Goal: Task Accomplishment & Management: Manage account settings

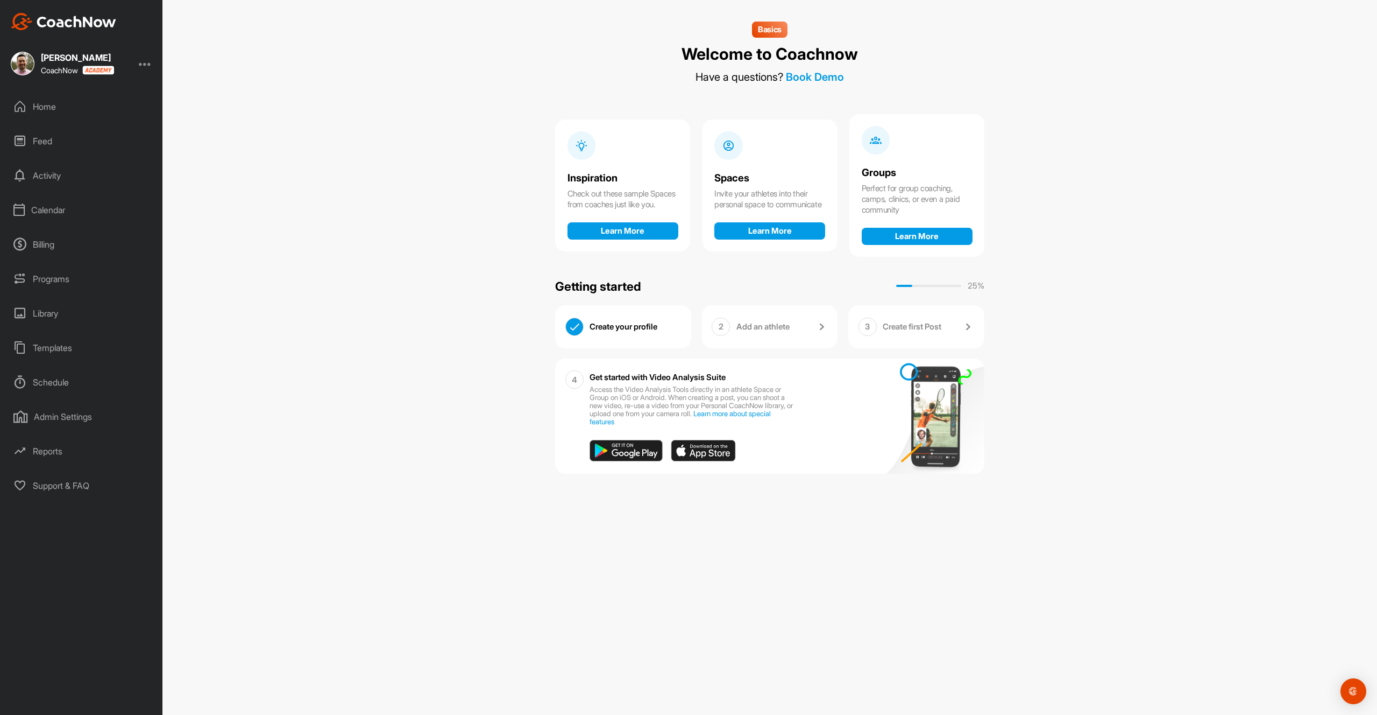
click at [147, 66] on div at bounding box center [145, 63] width 13 height 13
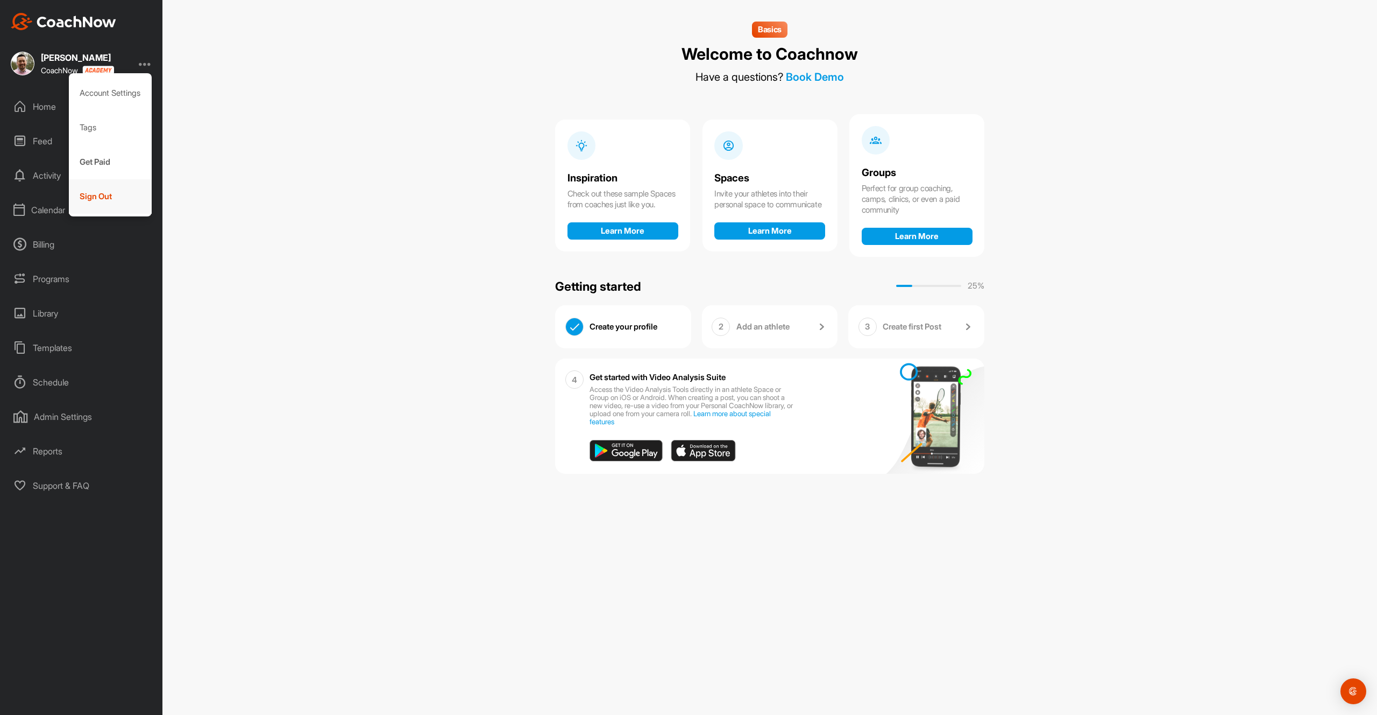
click at [106, 194] on div "Sign Out" at bounding box center [110, 196] width 83 height 34
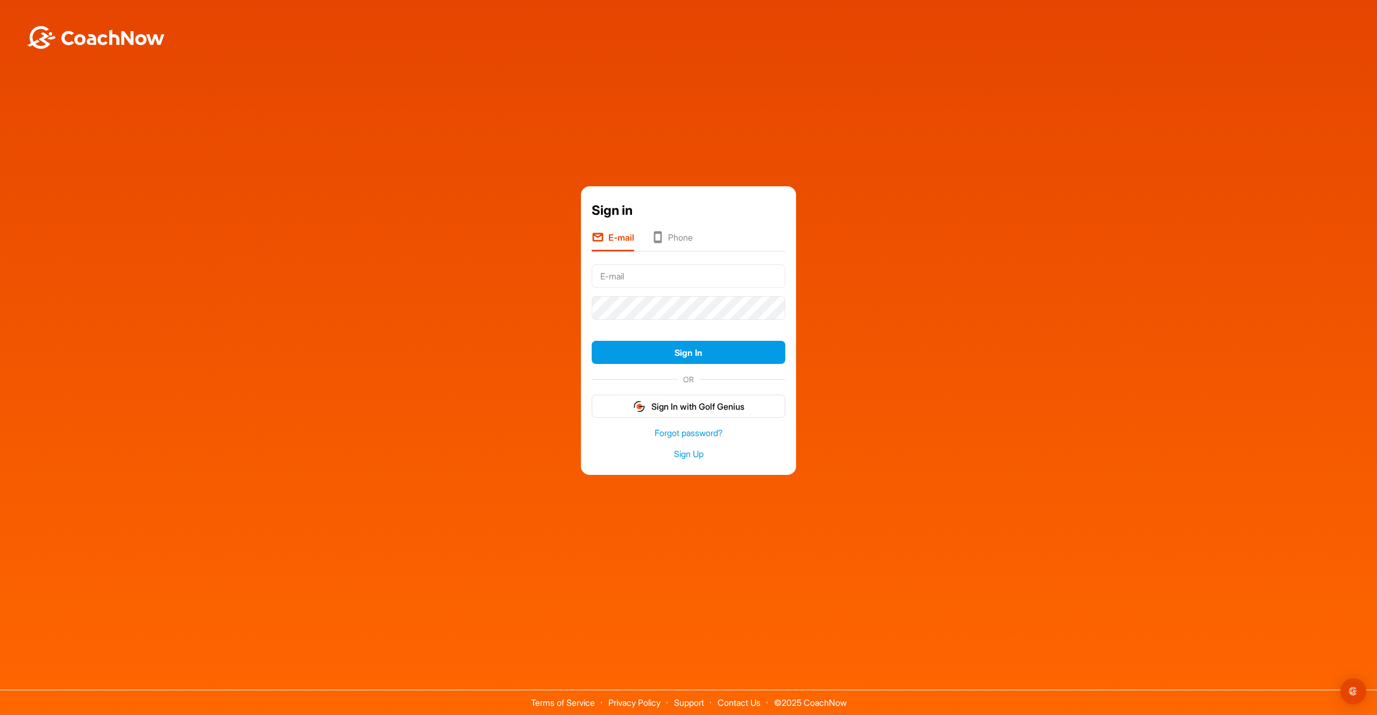
type input "[PERSON_NAME][EMAIL_ADDRESS][DOMAIN_NAME]"
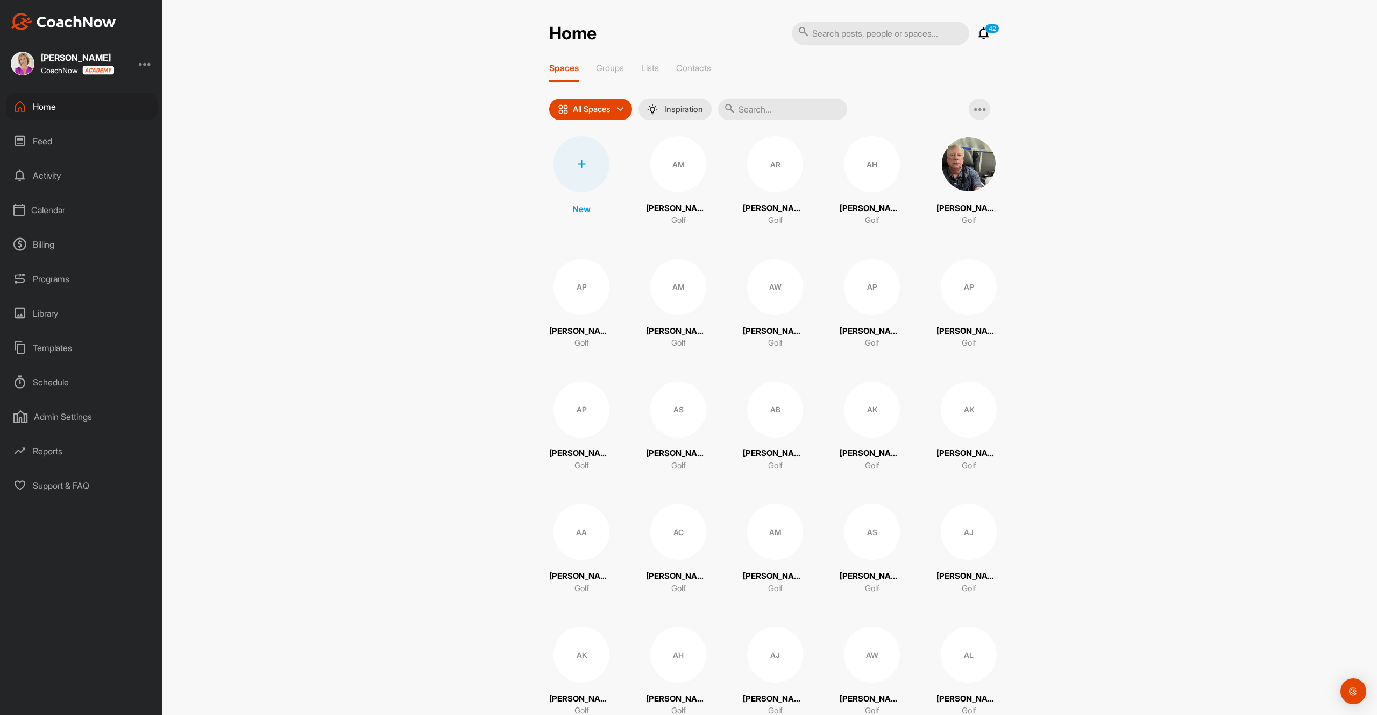
click at [59, 209] on div "Calendar" at bounding box center [82, 209] width 152 height 27
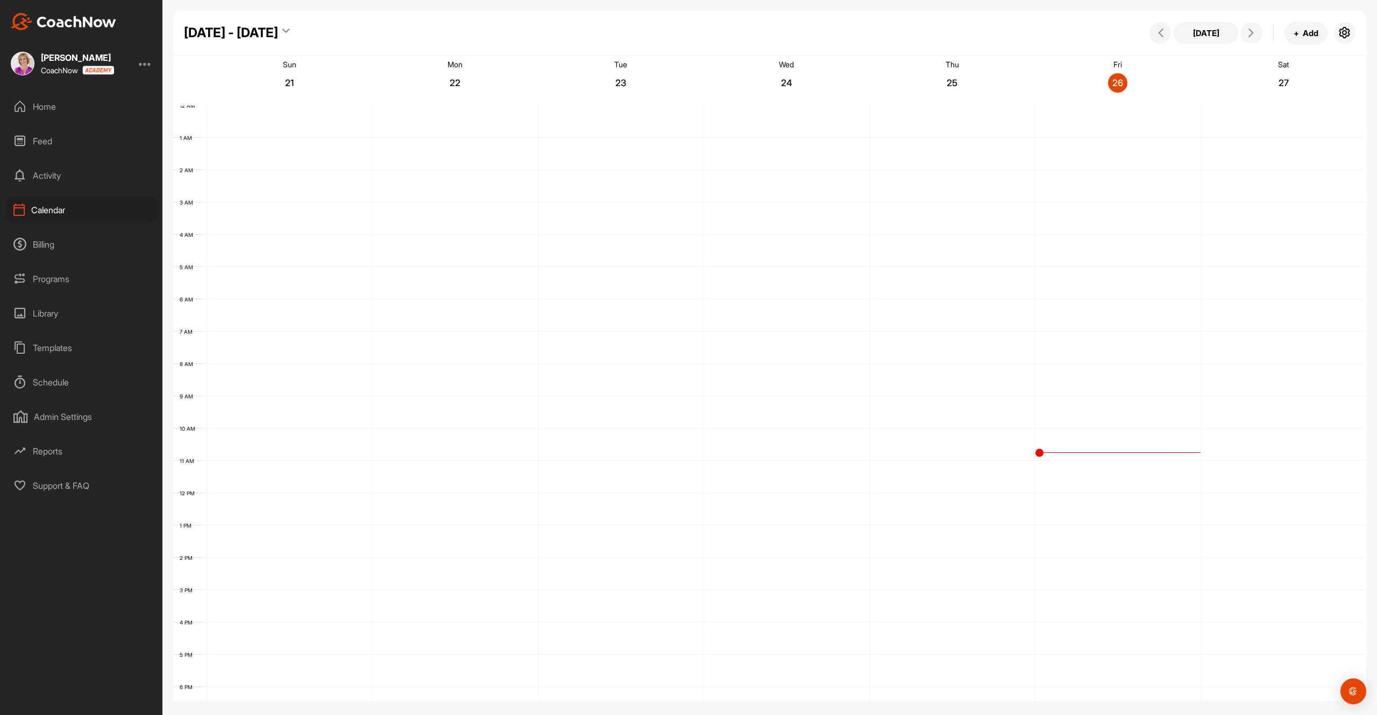
scroll to position [143, 0]
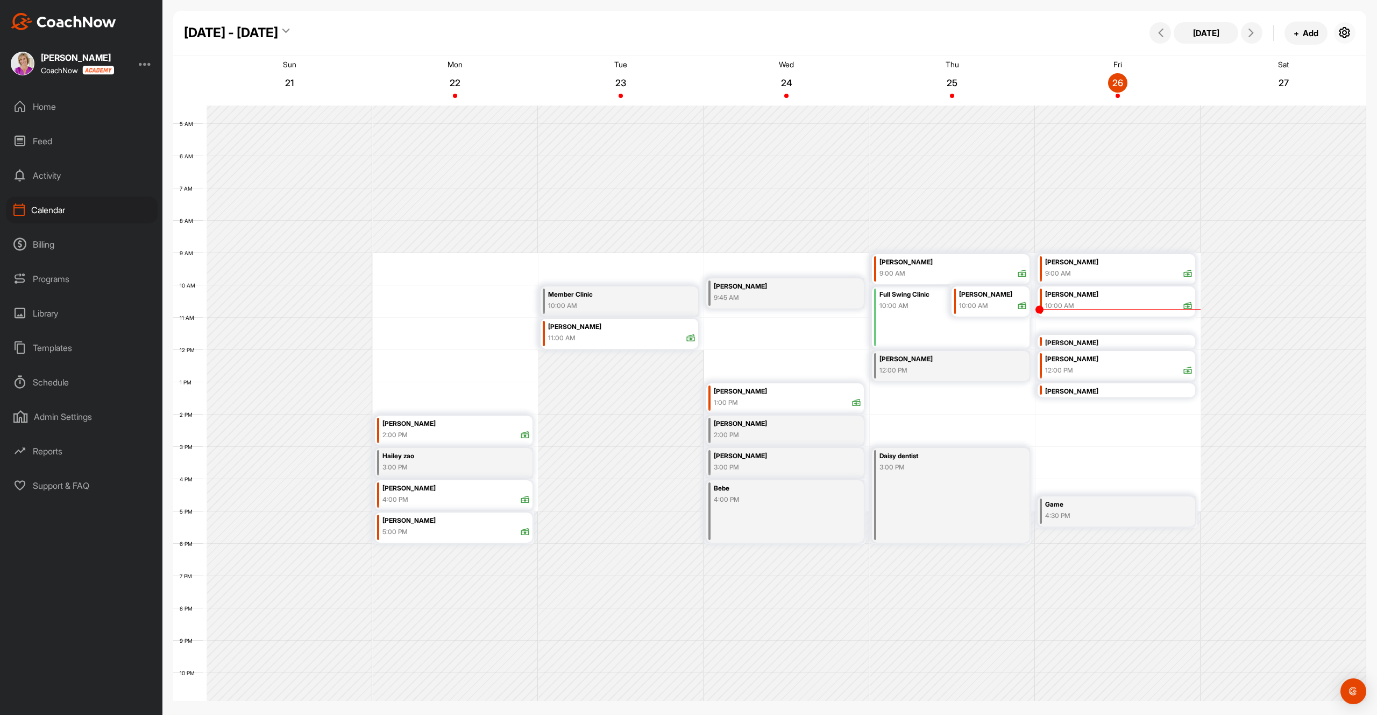
click at [1346, 34] on icon "button" at bounding box center [1345, 32] width 13 height 13
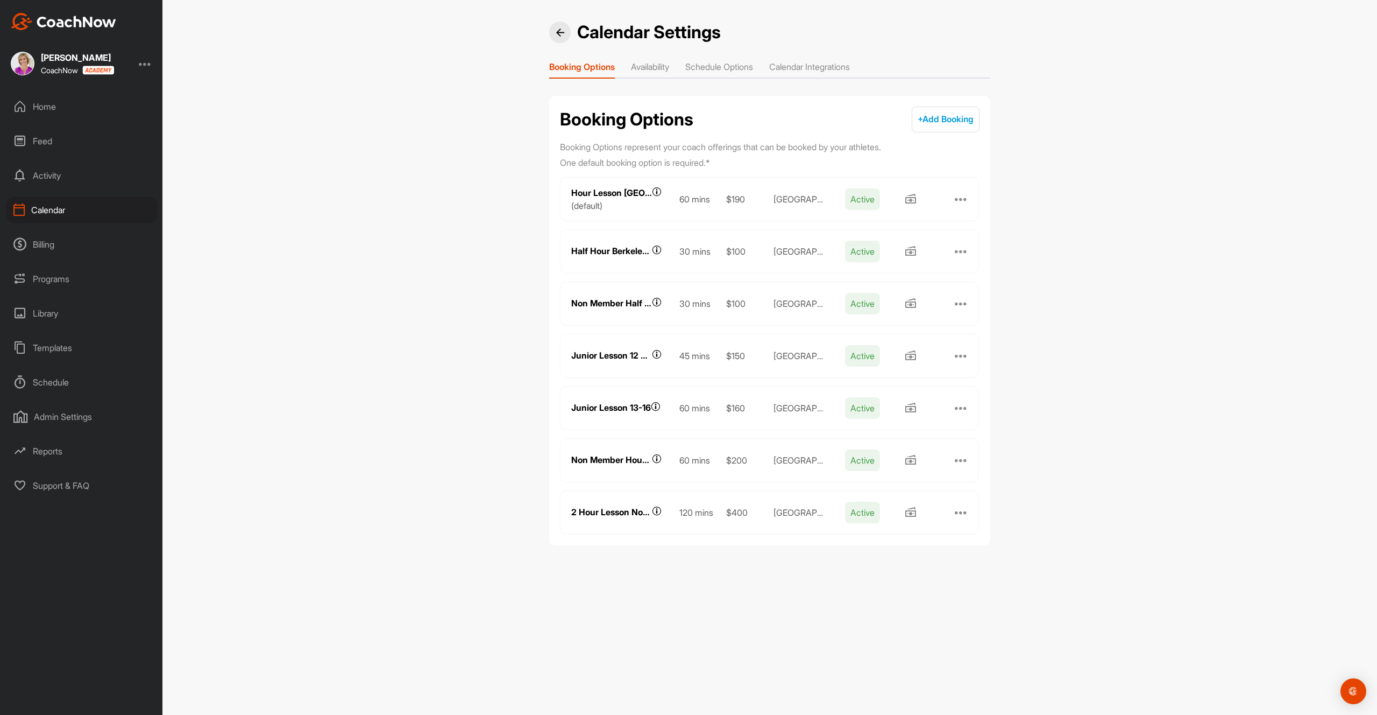
click at [842, 69] on li "Calendar Integrations" at bounding box center [809, 68] width 81 height 17
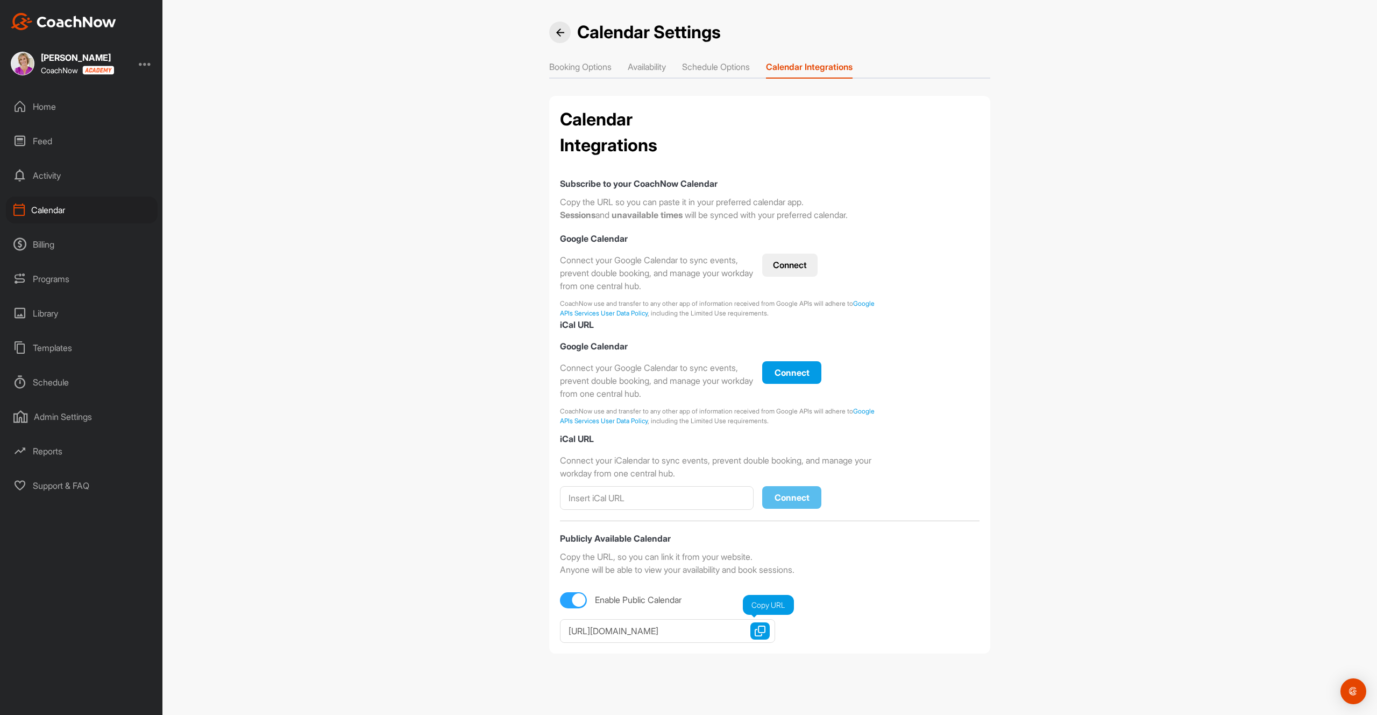
click at [764, 634] on img "button" at bounding box center [760, 630] width 11 height 11
